Goal: Transaction & Acquisition: Purchase product/service

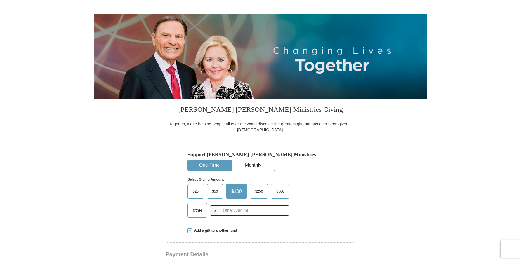
scroll to position [48, 0]
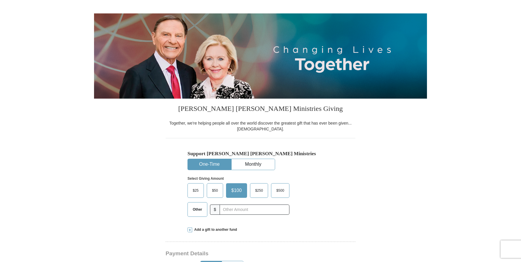
click at [212, 193] on span "$50" at bounding box center [215, 190] width 12 height 9
click at [0, 0] on input "$50" at bounding box center [0, 0] width 0 height 0
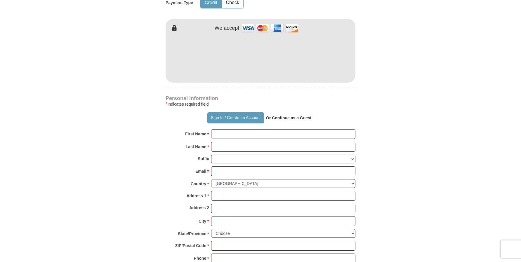
scroll to position [312, 0]
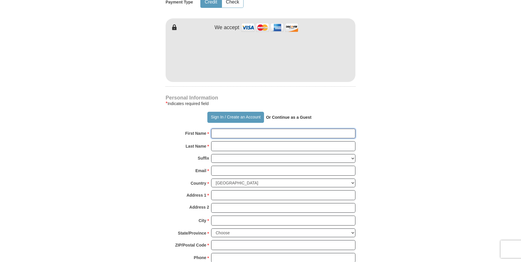
click at [247, 133] on input "First Name *" at bounding box center [283, 134] width 144 height 10
type input "[PERSON_NAME]"
click at [245, 147] on input "Last Name *" at bounding box center [283, 146] width 144 height 10
type input "Teye"
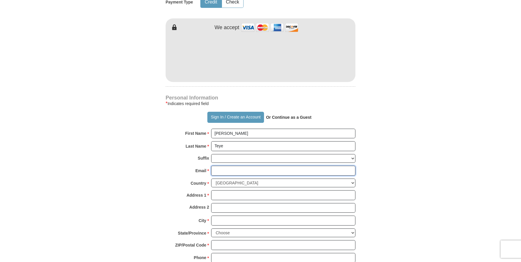
click at [244, 170] on input "Email *" at bounding box center [283, 171] width 144 height 10
type input "[EMAIL_ADDRESS][DOMAIN_NAME]"
click at [245, 193] on input "Address 1 *" at bounding box center [283, 195] width 144 height 10
type input "[STREET_ADDRESS][PERSON_NAME]"
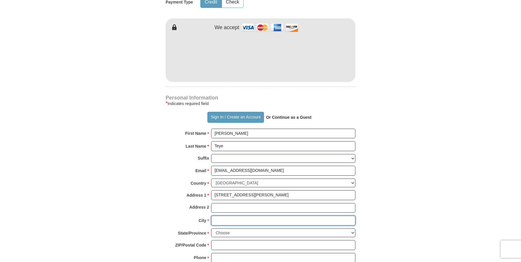
type input "Las Cruces"
select select "NM"
type input "88001"
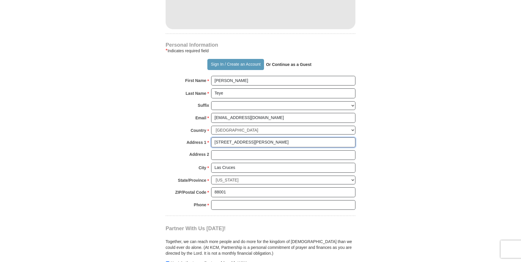
scroll to position [368, 0]
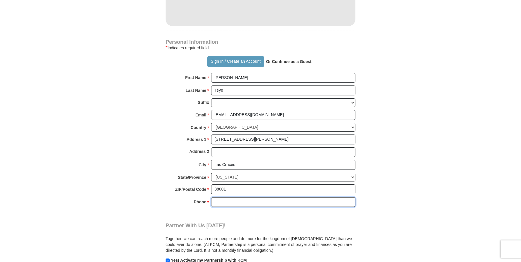
click at [235, 204] on input "Phone * *" at bounding box center [283, 202] width 144 height 10
type input "6624970306"
click at [294, 60] on strong "Or Continue as a Guest" at bounding box center [289, 61] width 46 height 5
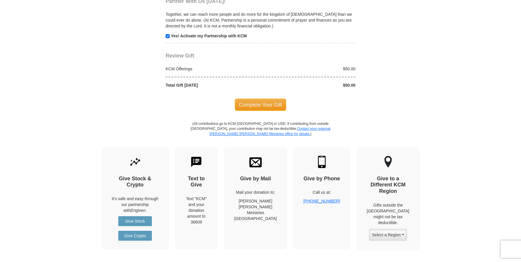
scroll to position [593, 0]
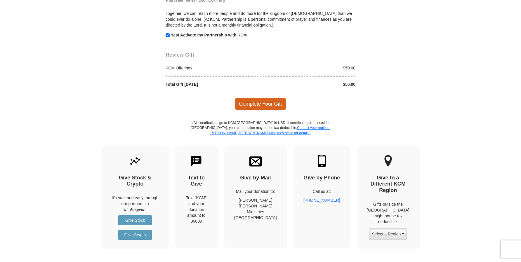
click at [254, 103] on span "Complete Your Gift" at bounding box center [261, 104] width 52 height 12
